Goal: Book appointment/travel/reservation

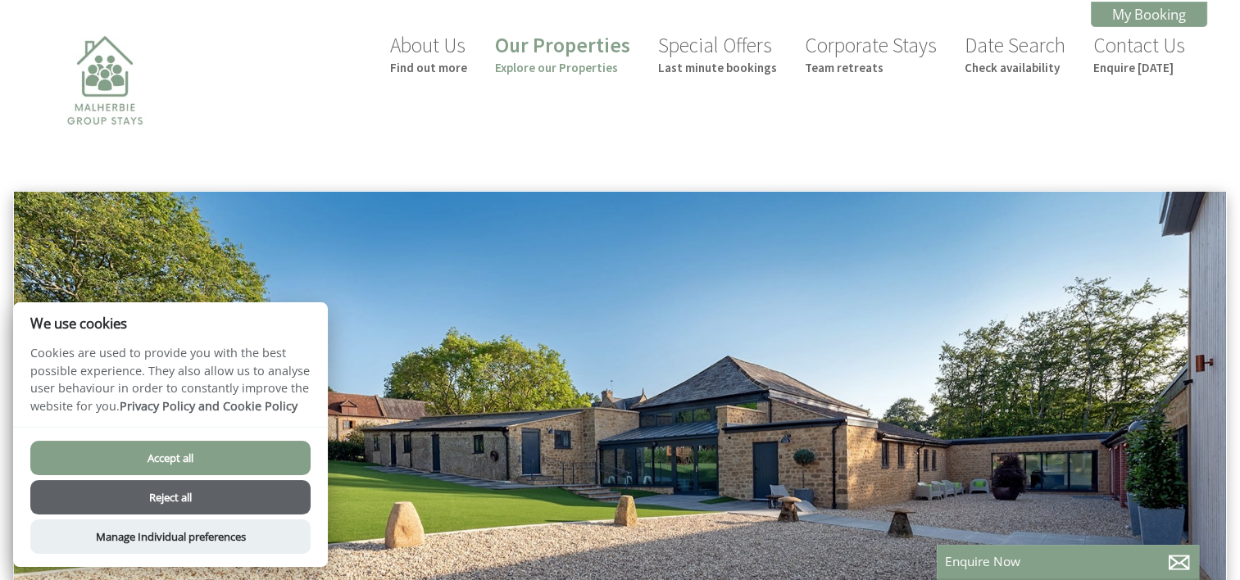
click at [229, 445] on button "Accept all" at bounding box center [170, 458] width 280 height 34
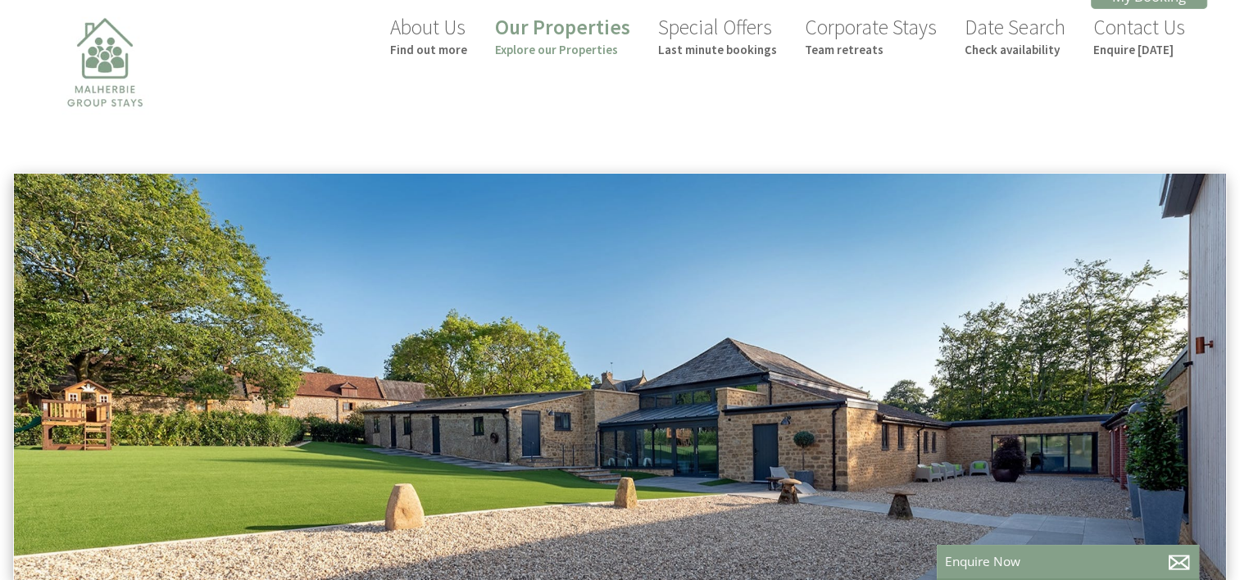
scroll to position [23, 0]
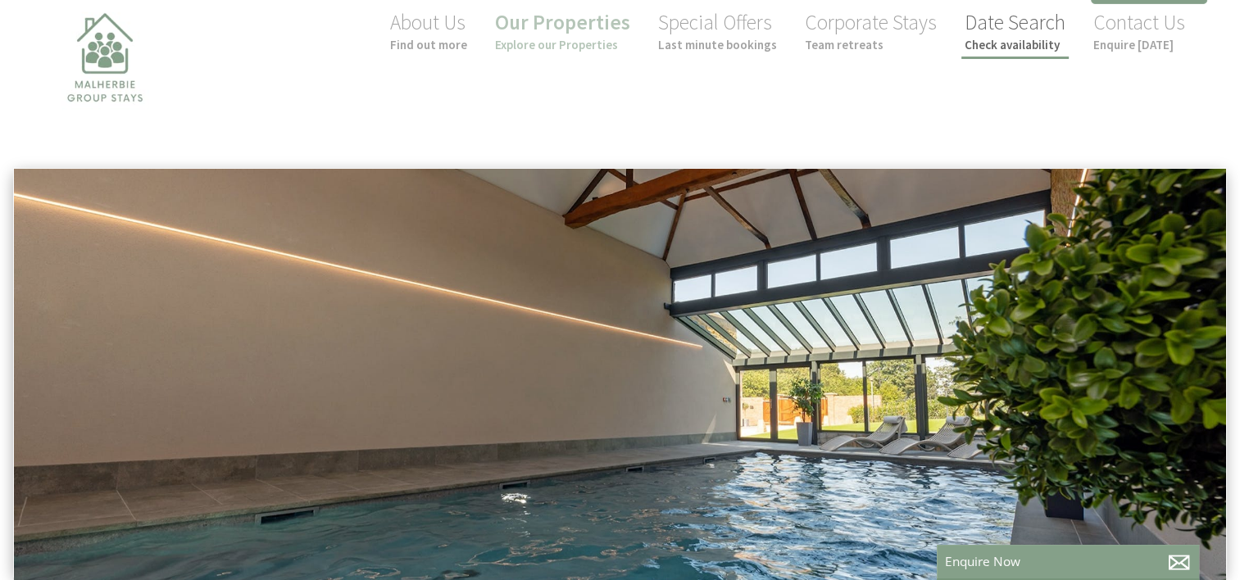
click at [1031, 46] on small "Check availability" at bounding box center [1015, 45] width 101 height 16
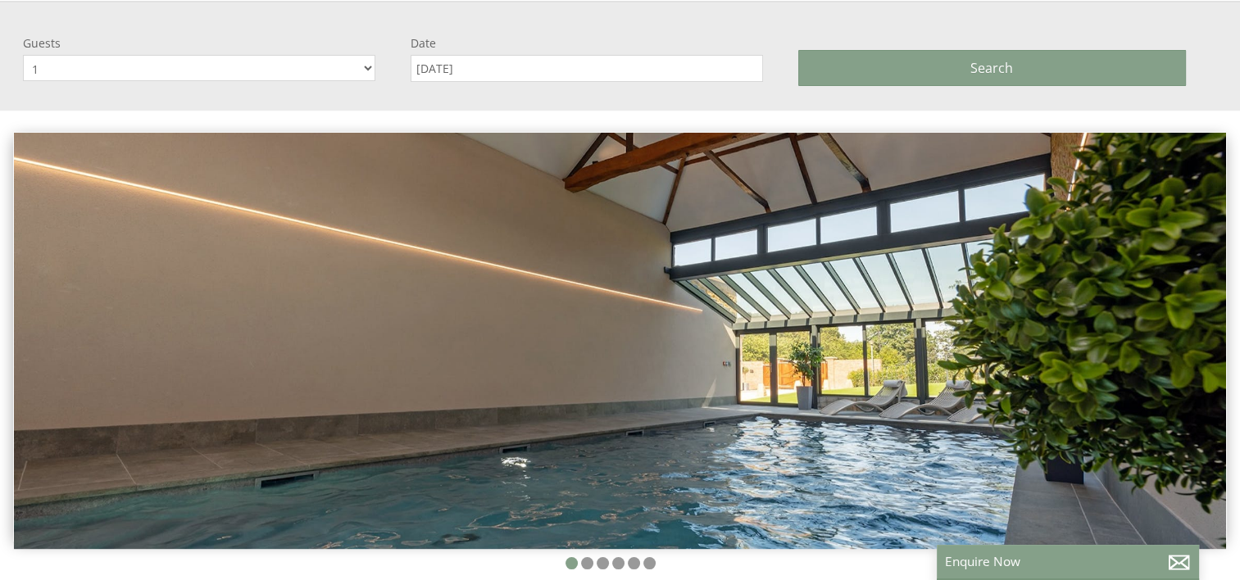
scroll to position [191, 0]
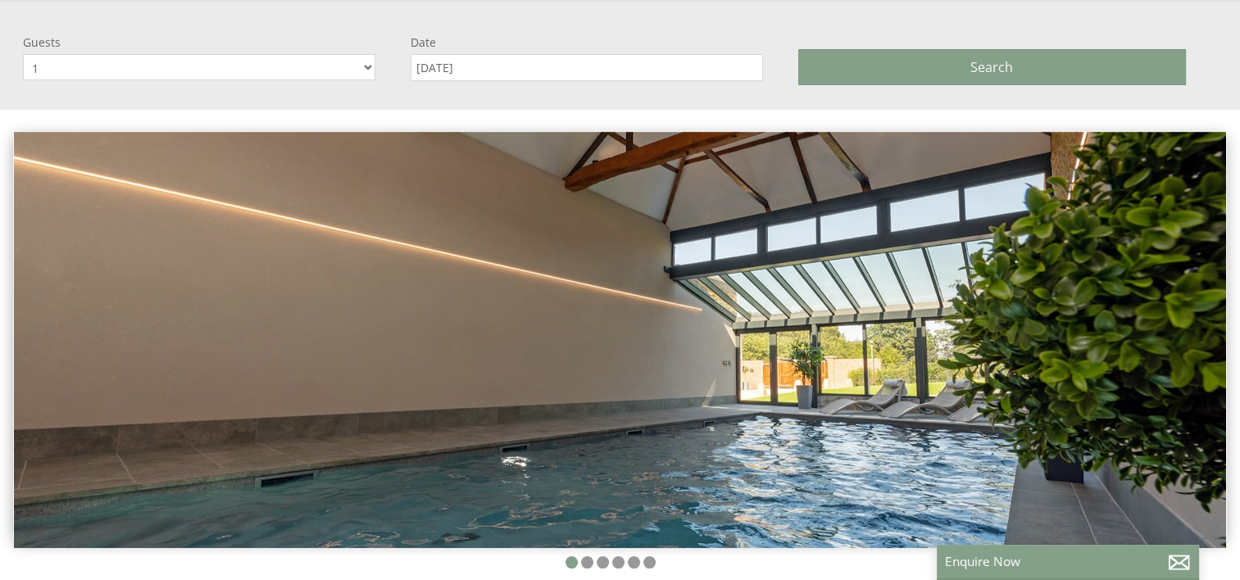
click at [368, 64] on select "1 2 3 4 5 6 7 8 9 10 11 12 13 14 15 16 17 18 19 20 21 22 23 24 25 26 27 28 29 30" at bounding box center [199, 67] width 352 height 26
select select "26"
click at [23, 54] on select "1 2 3 4 5 6 7 8 9 10 11 12 13 14 15 16 17 18 19 20 21 22 23 24 25 26 27 28 29 30" at bounding box center [199, 67] width 352 height 26
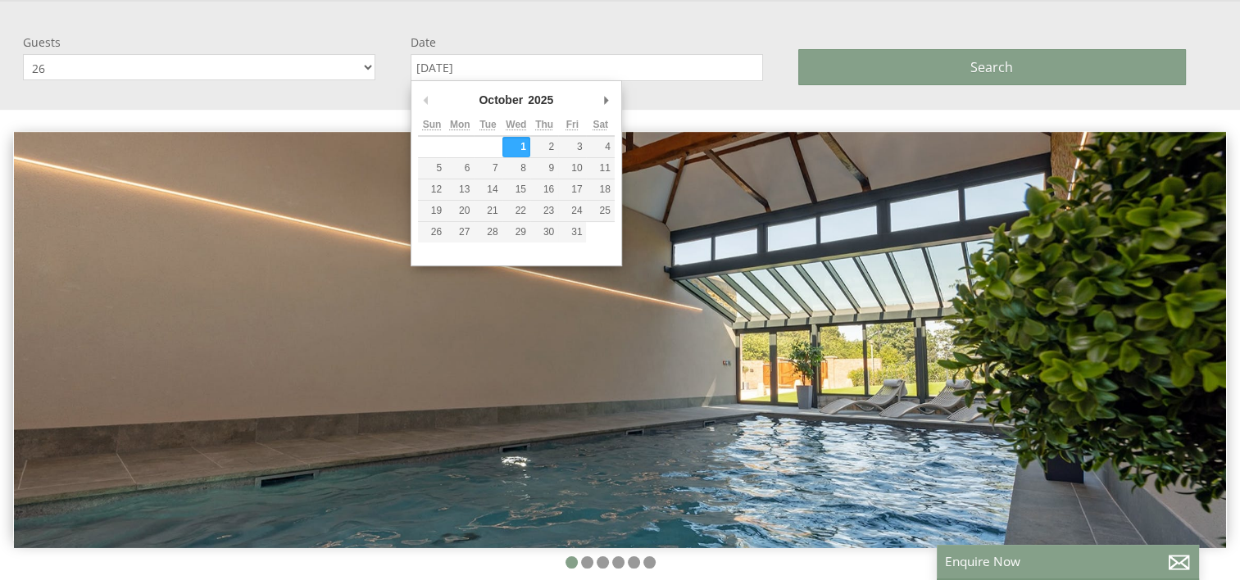
click at [449, 63] on input "[DATE]" at bounding box center [587, 67] width 352 height 27
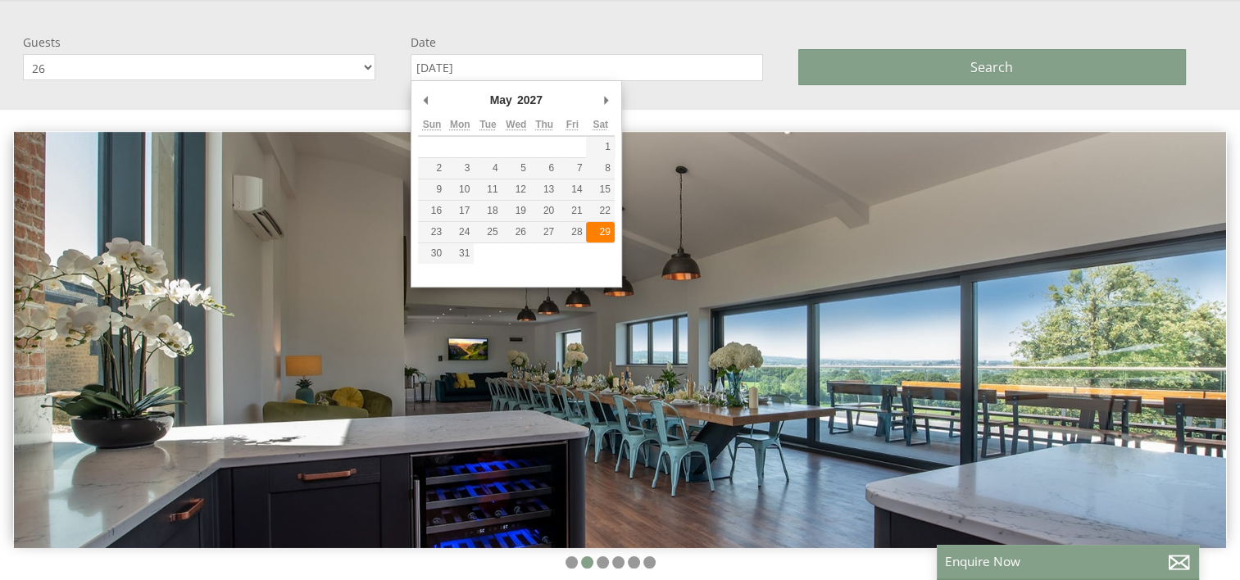
type input "29/05/2027"
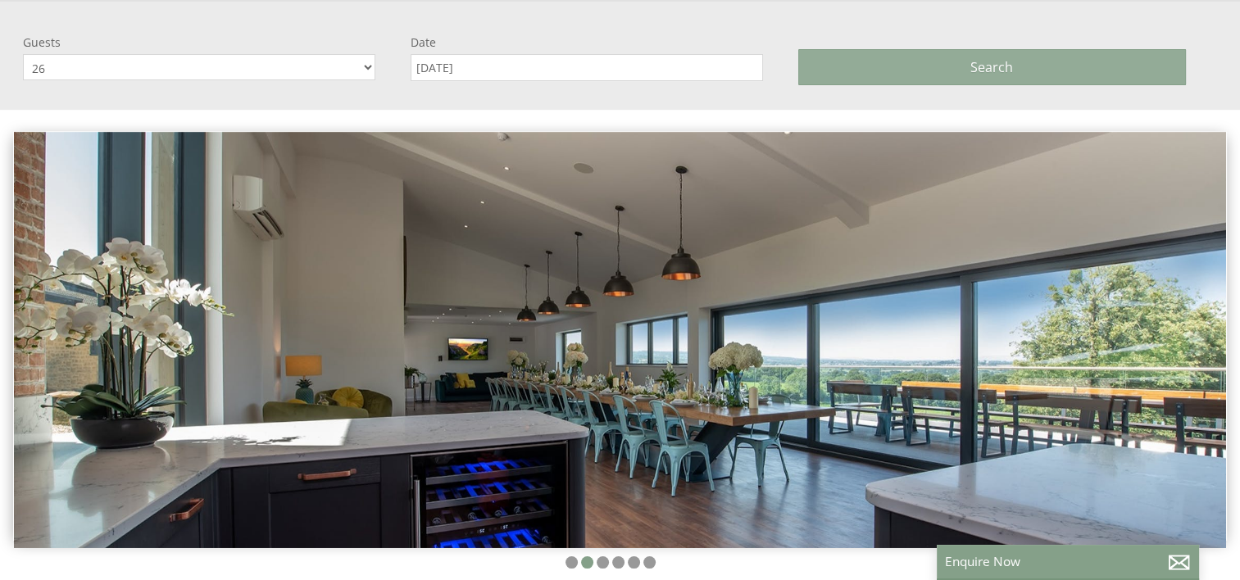
click at [924, 64] on button "Search" at bounding box center [992, 67] width 388 height 36
